Goal: Check status: Check status

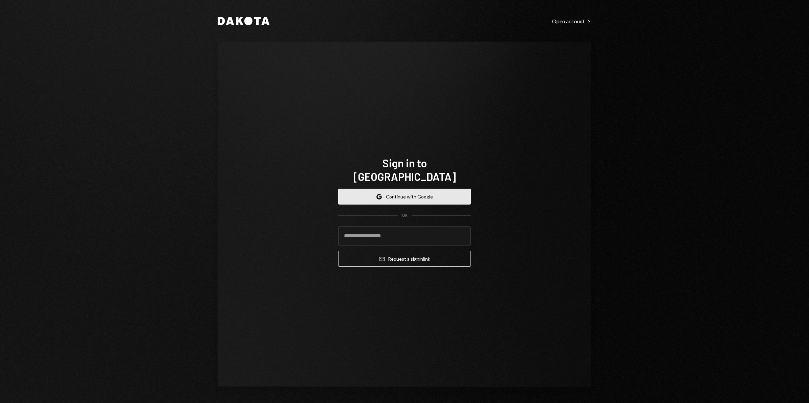
click at [381, 194] on icon "Google" at bounding box center [378, 196] width 5 height 5
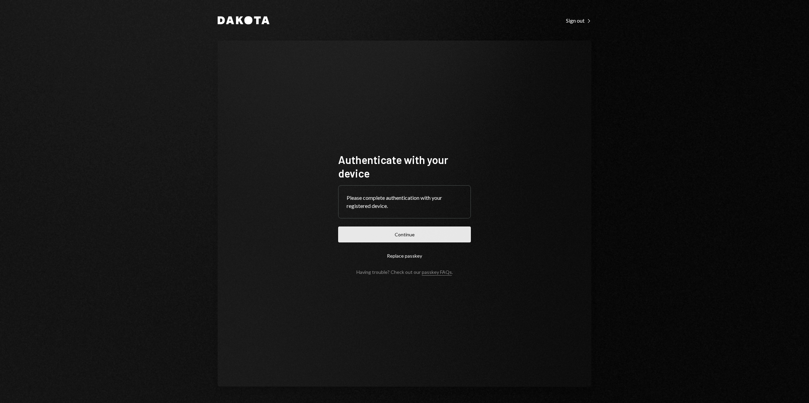
click at [445, 232] on button "Continue" at bounding box center [404, 235] width 133 height 16
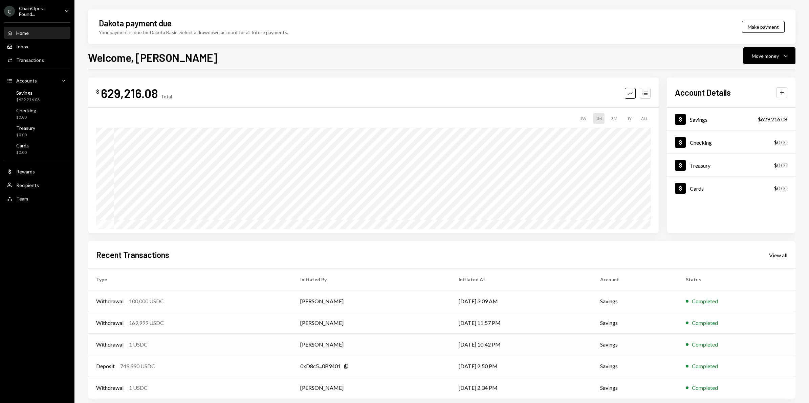
scroll to position [4, 0]
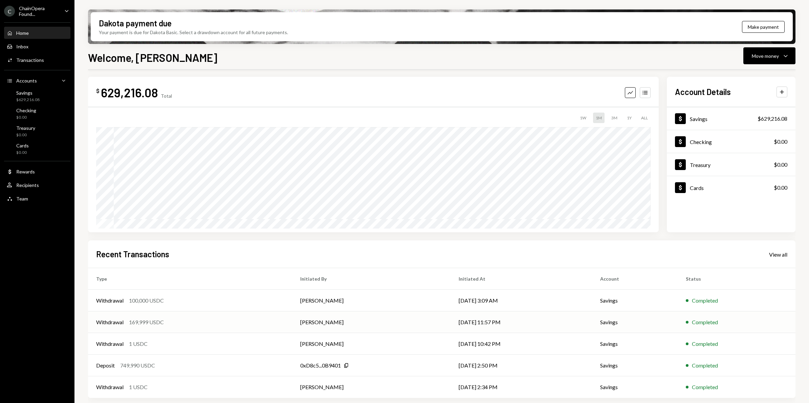
click at [359, 324] on td "[PERSON_NAME]" at bounding box center [371, 323] width 158 height 22
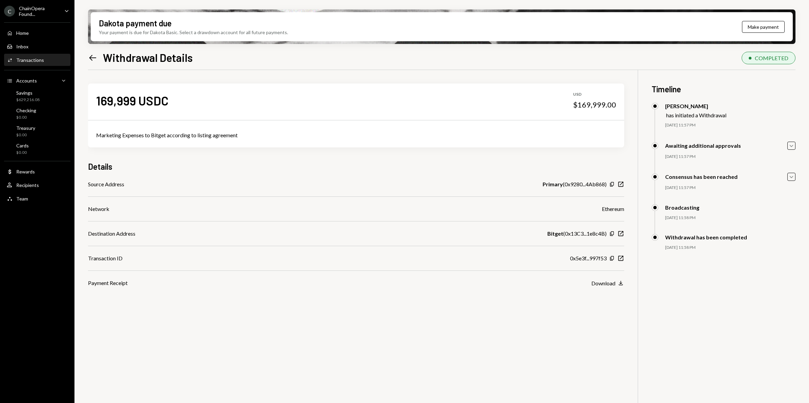
click at [92, 57] on icon "Left Arrow" at bounding box center [92, 57] width 9 height 9
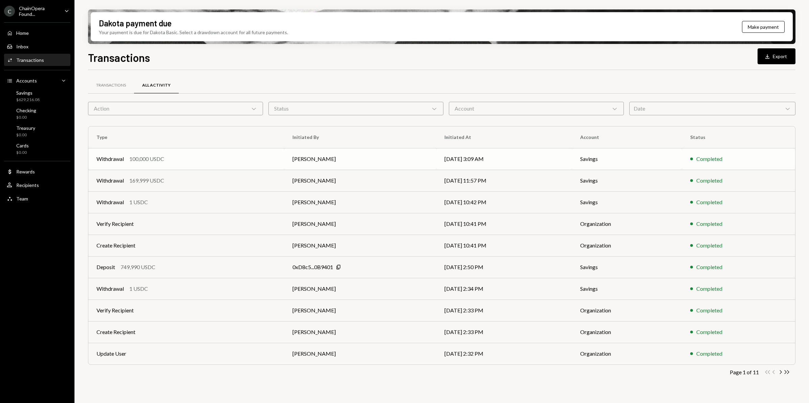
click at [359, 158] on td "Ling Yong" at bounding box center [360, 159] width 152 height 22
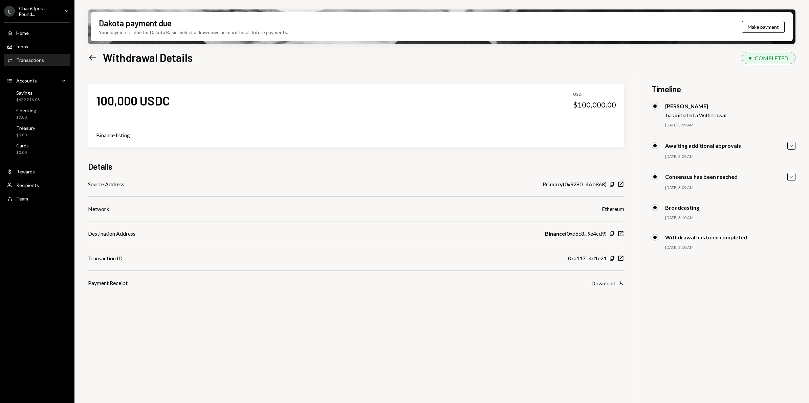
click at [93, 57] on icon "Left Arrow" at bounding box center [92, 57] width 9 height 9
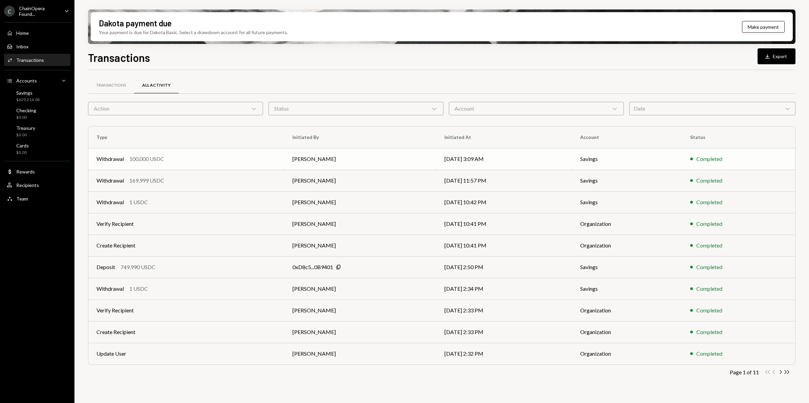
click at [346, 162] on td "Ling Yong" at bounding box center [360, 159] width 152 height 22
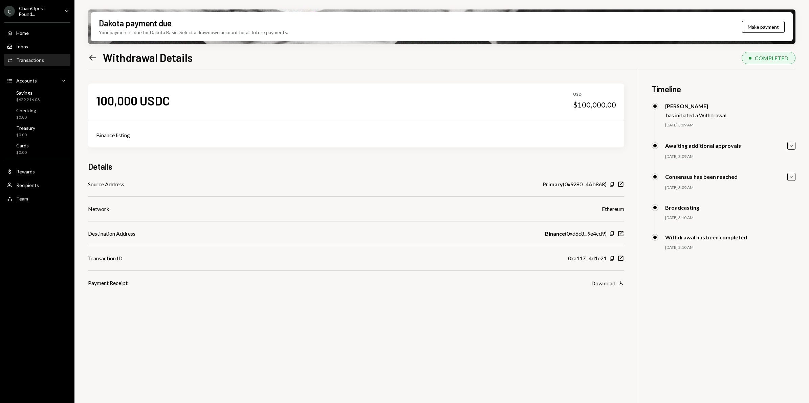
click at [94, 60] on icon "Left Arrow" at bounding box center [92, 57] width 9 height 9
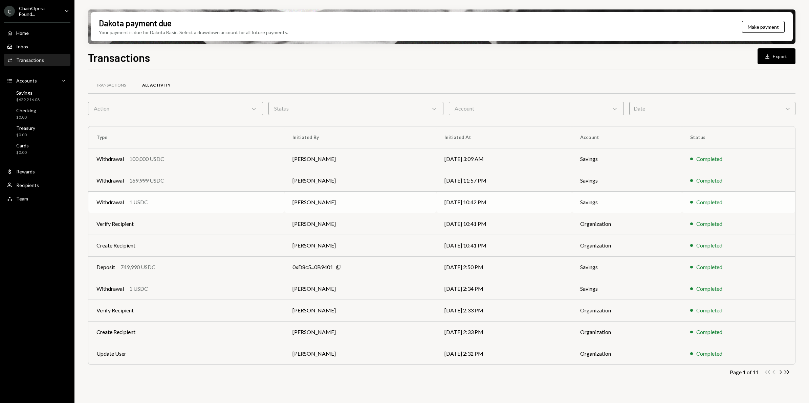
click at [368, 205] on td "Berno de Villiers" at bounding box center [360, 203] width 152 height 22
click at [354, 224] on td "[PERSON_NAME]" at bounding box center [360, 224] width 152 height 22
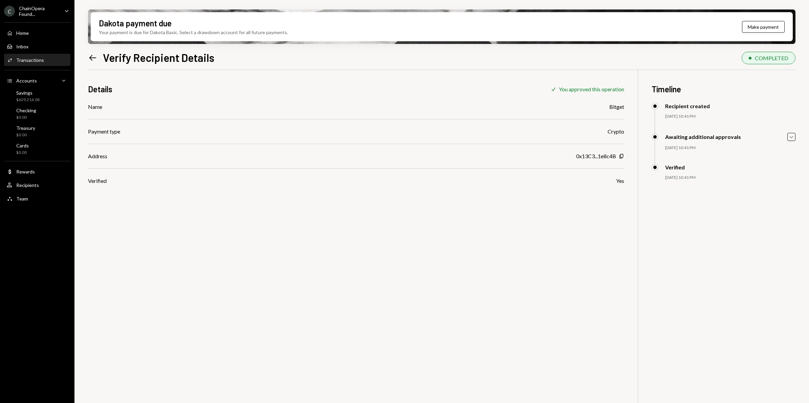
click at [93, 59] on icon "Left Arrow" at bounding box center [92, 57] width 9 height 9
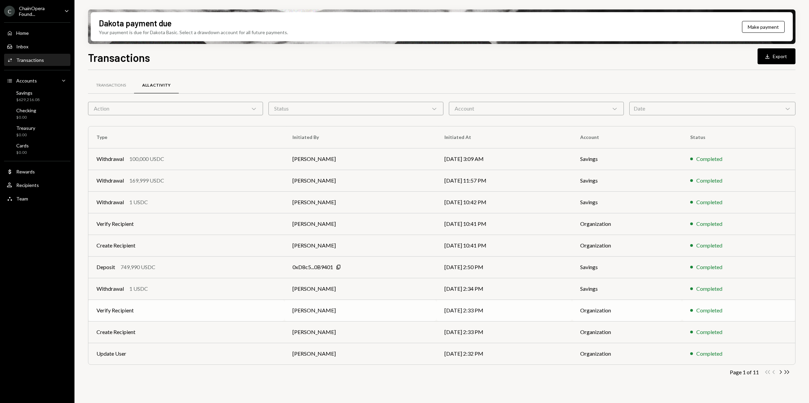
click at [361, 316] on td "[PERSON_NAME]" at bounding box center [360, 311] width 152 height 22
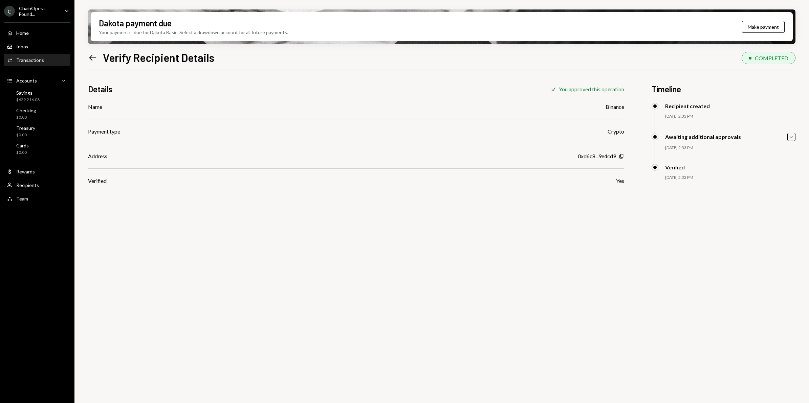
click at [92, 60] on icon at bounding box center [92, 58] width 7 height 6
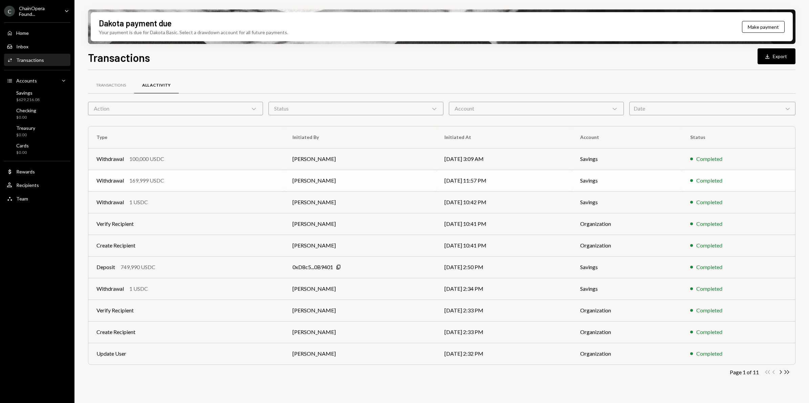
click at [211, 186] on td "Withdrawal 169,999 USDC" at bounding box center [186, 181] width 196 height 22
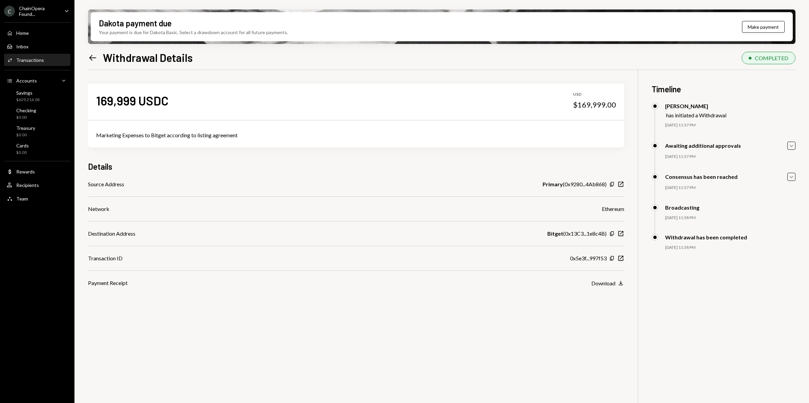
click at [89, 60] on icon "Left Arrow" at bounding box center [92, 57] width 9 height 9
